Goal: Navigation & Orientation: Find specific page/section

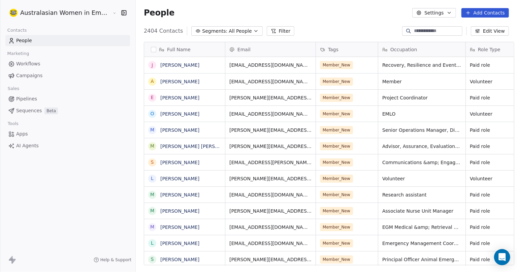
scroll to position [233, 380]
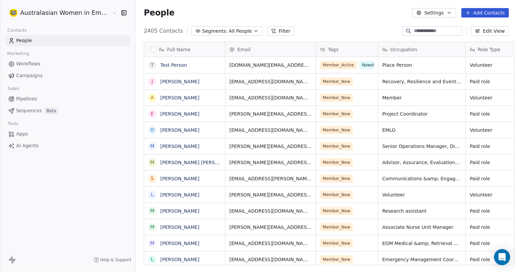
scroll to position [233, 380]
click at [24, 73] on span "Campaigns" at bounding box center [29, 75] width 26 height 7
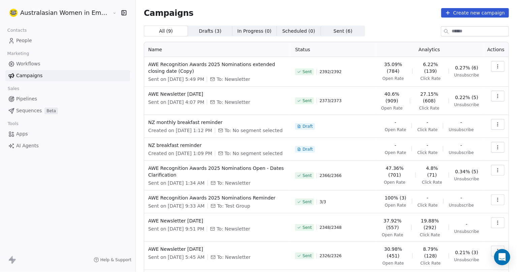
click at [25, 39] on span "People" at bounding box center [24, 40] width 16 height 7
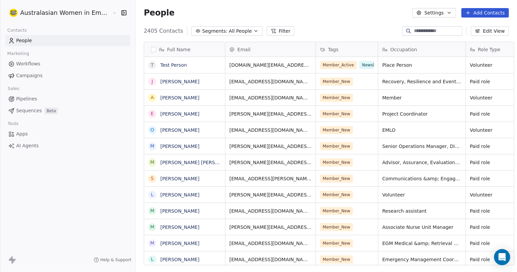
scroll to position [233, 380]
click at [164, 28] on span "2405 Contacts" at bounding box center [163, 31] width 39 height 8
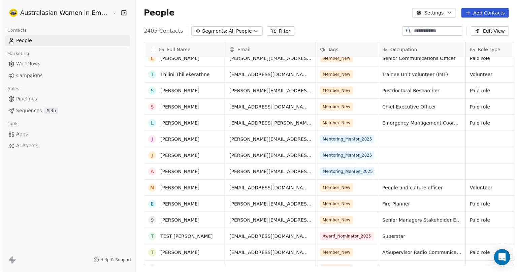
scroll to position [0, 0]
